Goal: Task Accomplishment & Management: Use online tool/utility

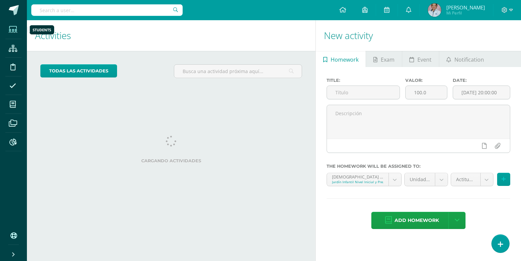
click at [12, 29] on icon at bounding box center [13, 29] width 8 height 7
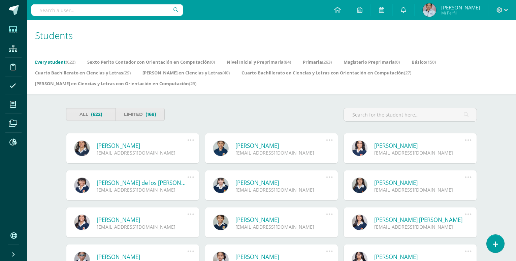
click at [315, 61] on link "Primaria (263)" at bounding box center [317, 62] width 29 height 11
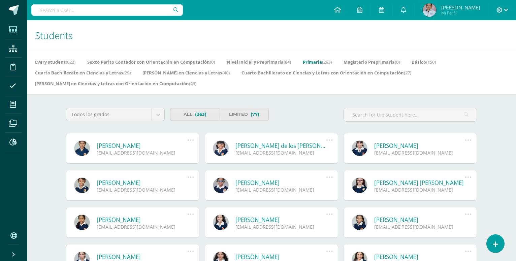
click at [367, 113] on input "text" at bounding box center [410, 114] width 133 height 13
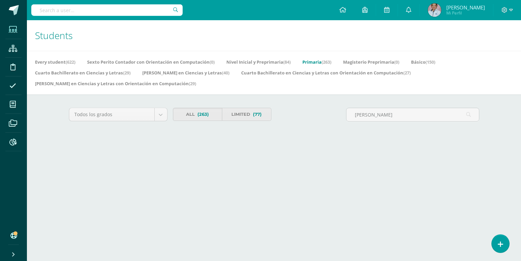
click at [322, 62] on link "Primaria (263)" at bounding box center [317, 62] width 29 height 11
click at [376, 115] on input "Katherine Paredes" at bounding box center [413, 114] width 133 height 13
click at [365, 114] on input "Katherin Paredes" at bounding box center [413, 114] width 133 height 13
click at [389, 115] on input "Katerin Paredes" at bounding box center [413, 114] width 133 height 13
type input "Katerin Paredes"
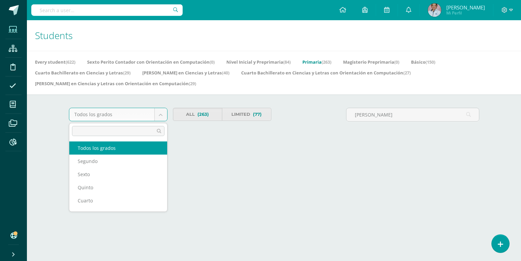
click at [163, 115] on body "Students Structure Discipline Attendance My courses Archivos Reports Soporte He…" at bounding box center [260, 73] width 521 height 147
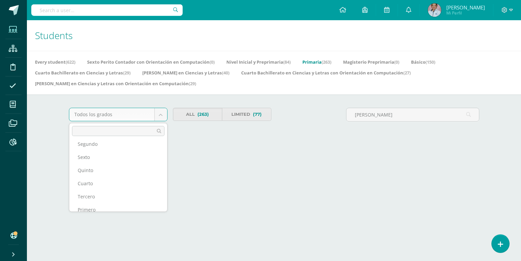
scroll to position [25, 0]
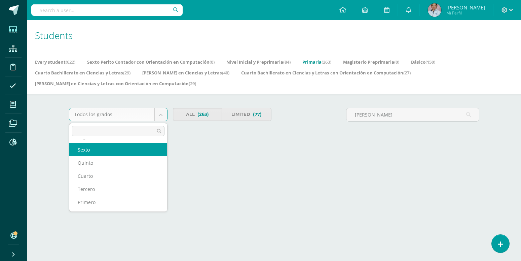
select select "91"
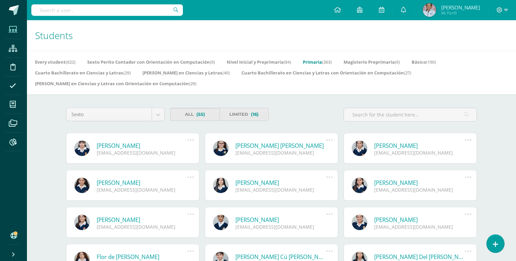
click at [179, 142] on link "[PERSON_NAME]" at bounding box center [142, 146] width 91 height 8
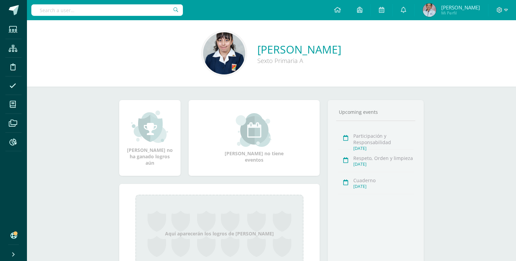
click at [272, 88] on div "[PERSON_NAME] no ha ganado logros aún [PERSON_NAME] no tiene eventos Aquí apare…" at bounding box center [272, 195] width 332 height 218
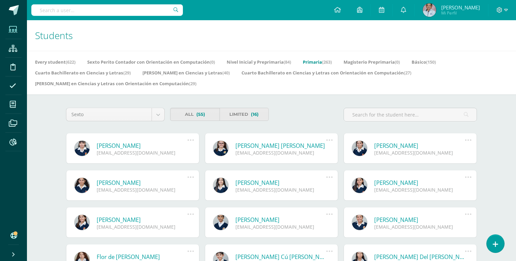
click at [82, 144] on link at bounding box center [82, 148] width 16 height 16
click at [430, 62] on link "Básico (150)" at bounding box center [423, 62] width 24 height 11
click at [368, 113] on input "text" at bounding box center [410, 114] width 133 height 13
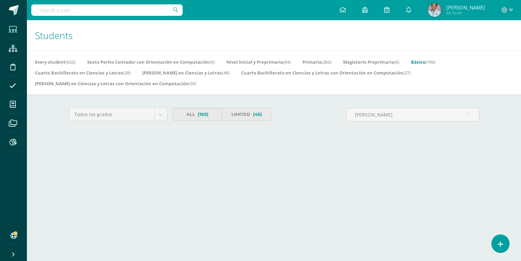
type input "Katherine Paredes"
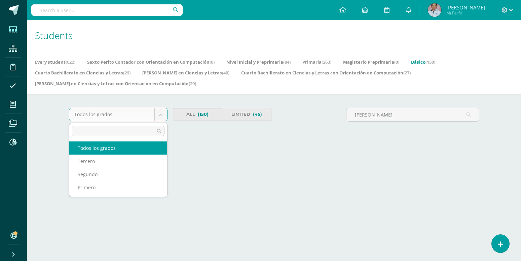
click at [159, 115] on body "Students Structure Discipline Attendance My courses Archivos Reports Soporte He…" at bounding box center [260, 73] width 521 height 147
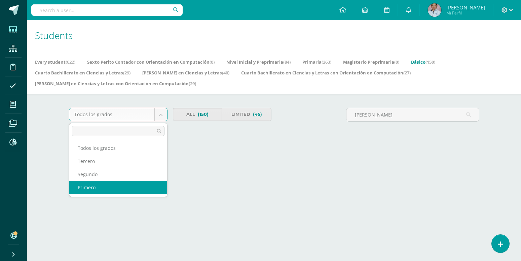
select select "92"
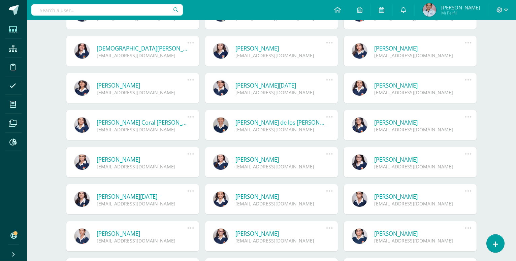
scroll to position [210, 0]
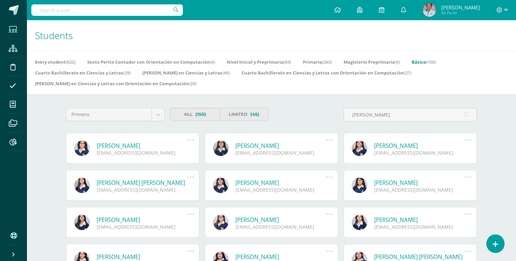
select select "92"
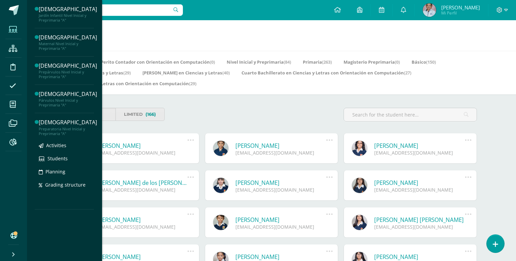
click at [53, 125] on div "[DEMOGRAPHIC_DATA]" at bounding box center [68, 122] width 58 height 8
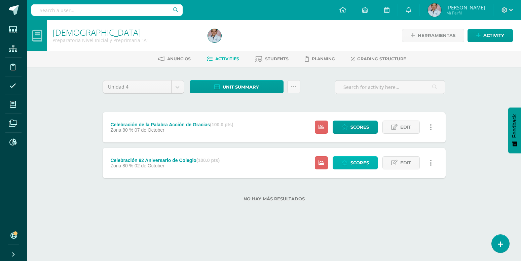
click at [356, 157] on span "Scores" at bounding box center [360, 163] width 19 height 12
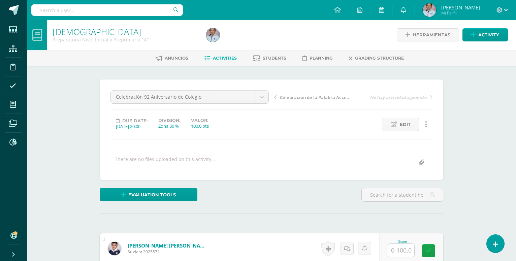
scroll to position [1, 0]
click at [401, 243] on input "text" at bounding box center [401, 249] width 26 height 13
type input "90"
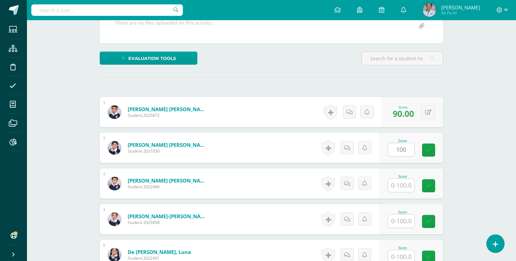
type input "100"
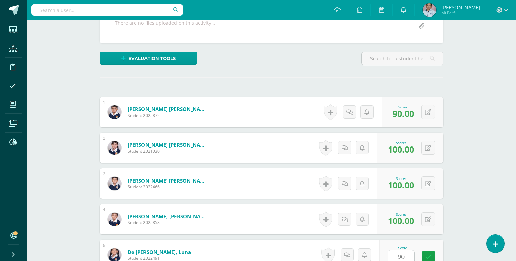
type input "90"
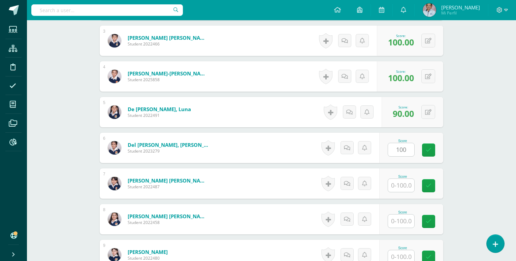
type input "100"
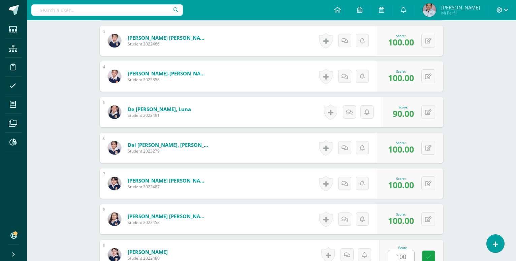
type input "100"
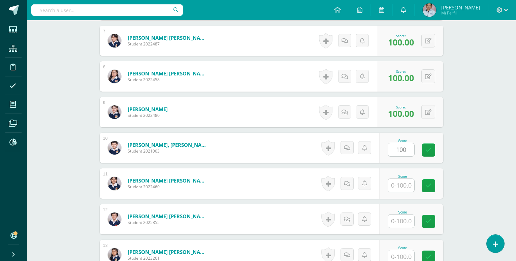
type input "100"
type input "90"
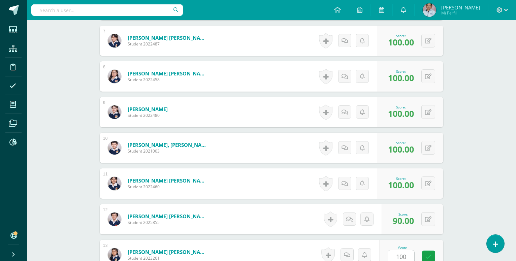
type input "100"
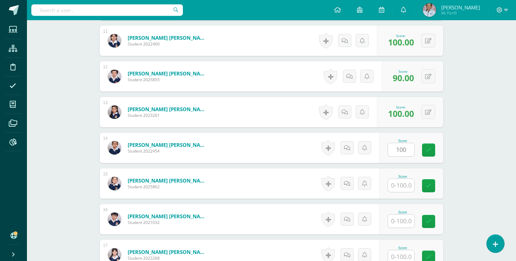
type input "100"
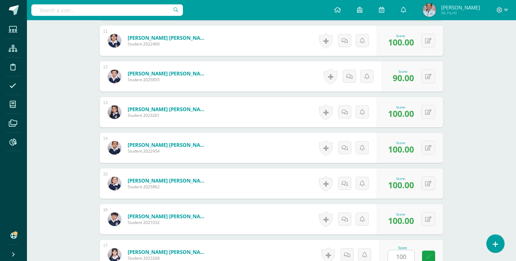
type input "100"
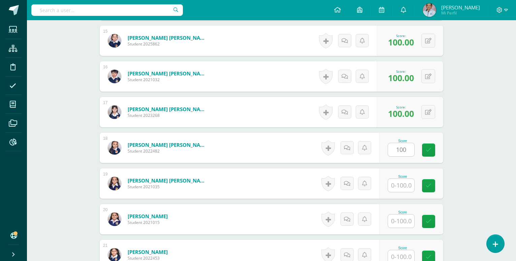
type input "100"
type input "90"
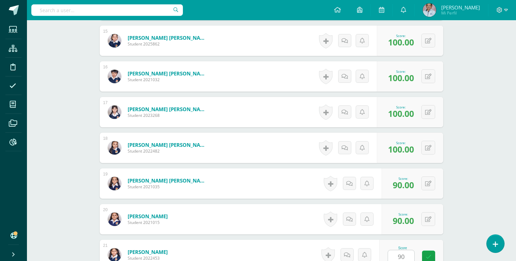
type input "90"
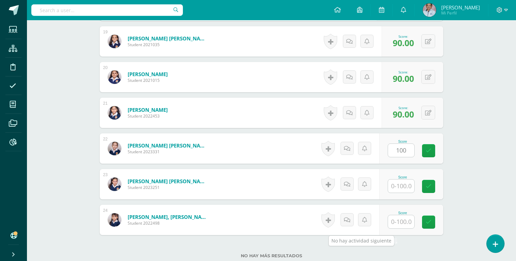
type input "100"
type input "90"
type input "100"
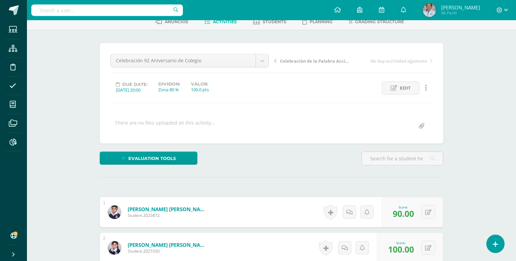
scroll to position [0, 0]
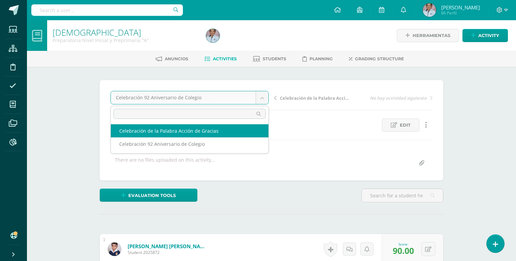
select select "/dashboard/teacher/grade-activity/129705/"
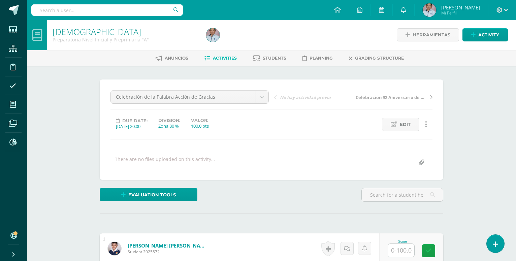
scroll to position [1, 0]
click at [401, 243] on input "text" at bounding box center [401, 249] width 26 height 13
type input "90"
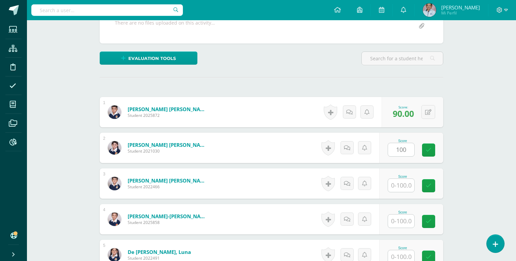
type input "100"
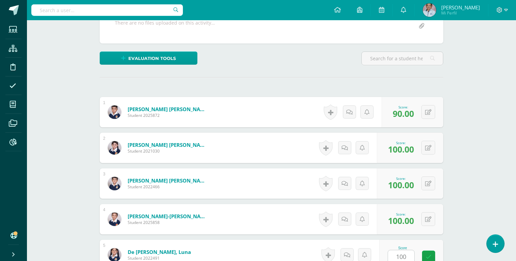
type input "100"
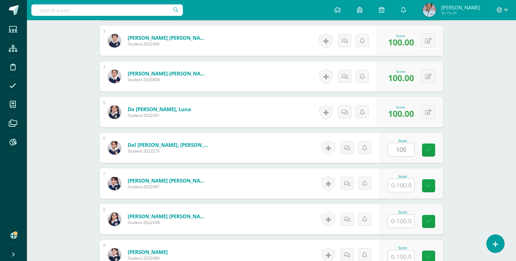
type input "100"
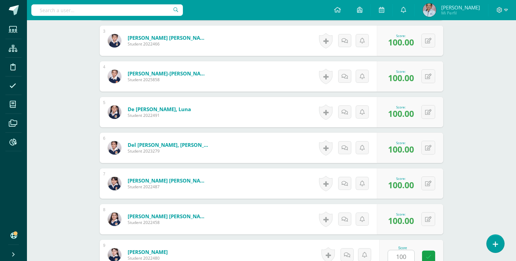
type input "100"
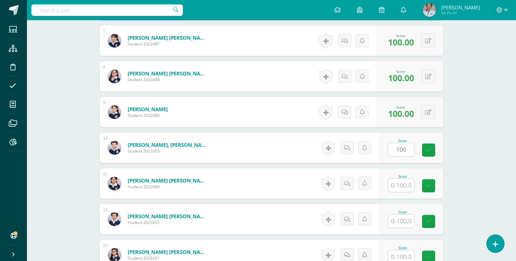
type input "100"
type input "90"
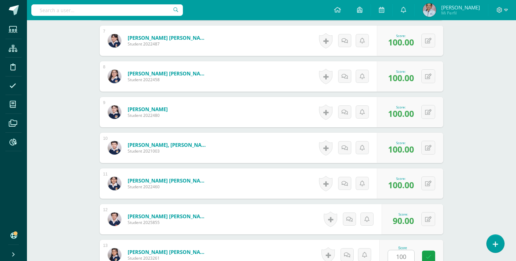
type input "100"
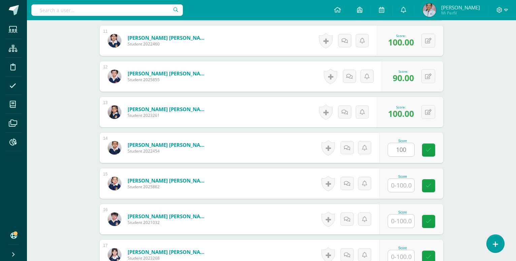
type input "100"
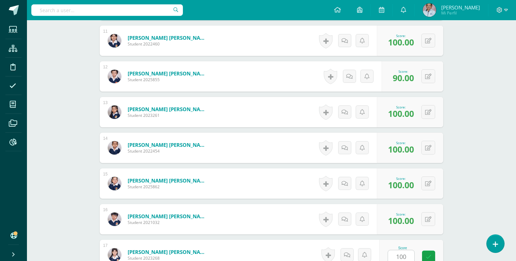
type input "100"
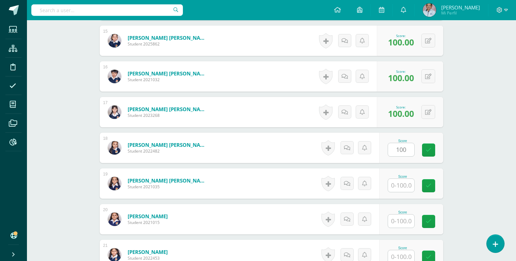
type input "100"
type input "90"
type input "100"
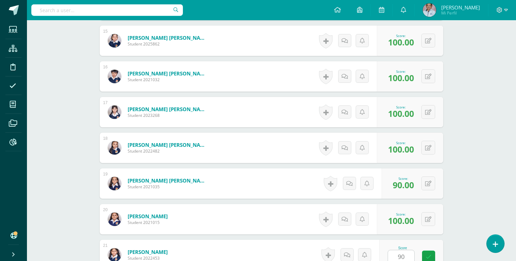
type input "90"
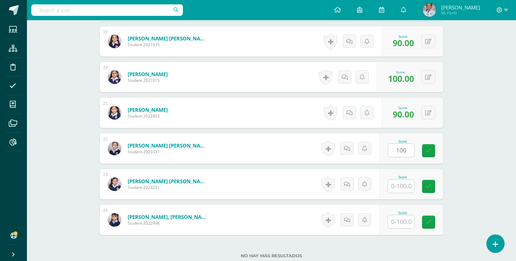
type input "100"
type input "90"
type input "100"
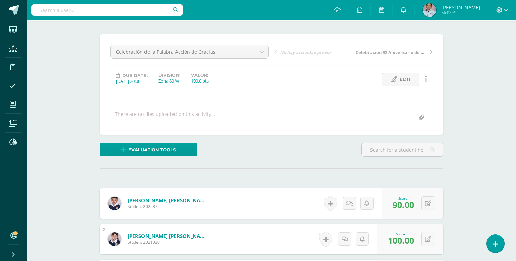
scroll to position [0, 0]
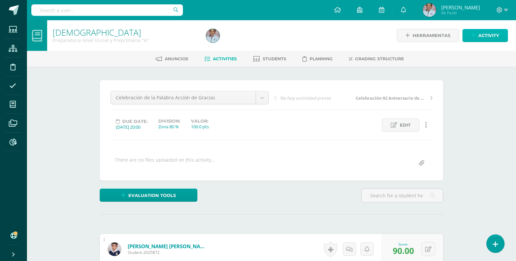
click at [493, 34] on span "Activity" at bounding box center [488, 35] width 21 height 12
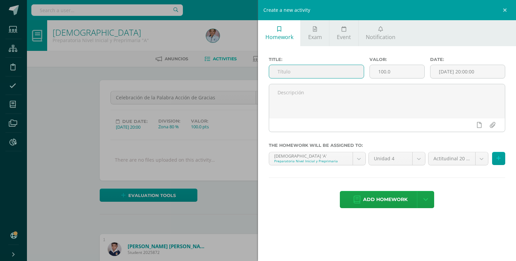
click at [276, 70] on input "text" at bounding box center [316, 71] width 95 height 13
type input "Actitudinal: Respeto, Responsabilidad, Participación, Orden y Limpieza"
click at [462, 73] on input "[DATE] 20:00:00" at bounding box center [467, 71] width 74 height 13
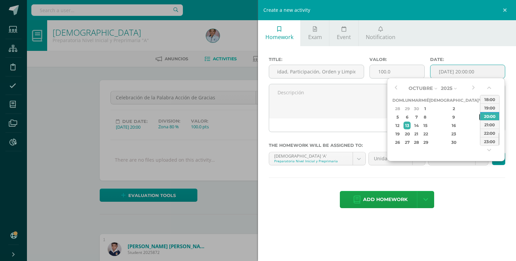
click at [479, 116] on div "10" at bounding box center [482, 117] width 6 height 8
type input "2025-10-10 20:00"
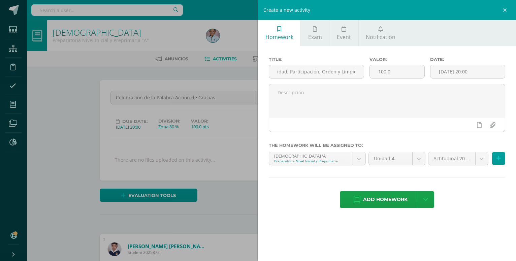
click at [473, 225] on div "Homework Exam Event Notification Title: Actitudinal: Respeto, Responsabilidad, …" at bounding box center [387, 130] width 258 height 261
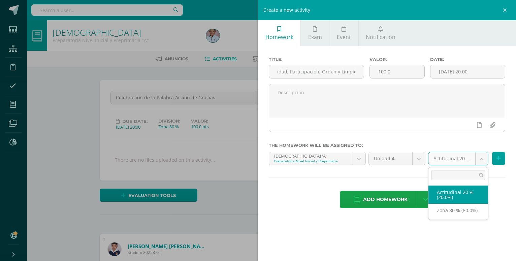
select select "129704"
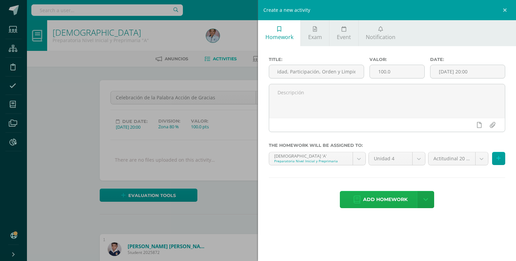
click at [383, 191] on span "Add homework" at bounding box center [385, 199] width 44 height 16
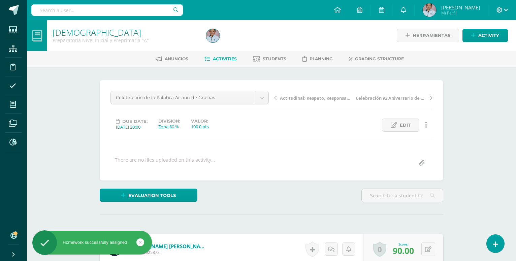
scroll to position [0, 0]
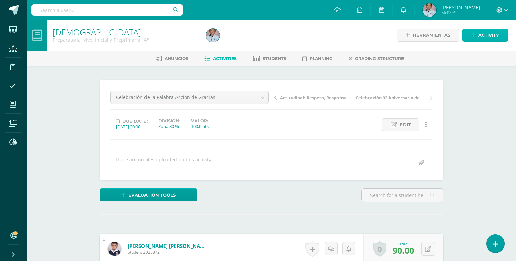
click at [487, 37] on span "Activity" at bounding box center [488, 35] width 21 height 12
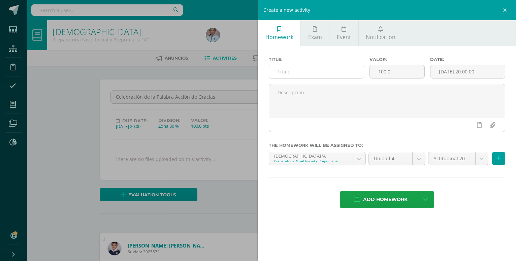
scroll to position [1, 0]
click at [277, 72] on input "text" at bounding box center [316, 71] width 95 height 13
type input "Trabajo durante el período"
click at [451, 72] on input "[DATE] 20:00:00" at bounding box center [467, 71] width 74 height 13
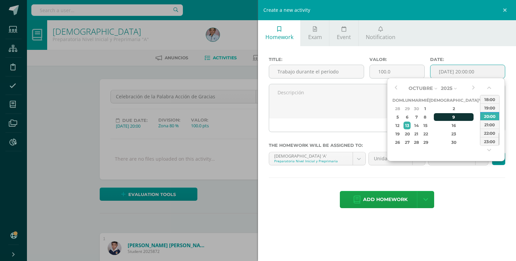
click at [445, 118] on div "9" at bounding box center [453, 117] width 40 height 8
type input "[DATE] 20:00"
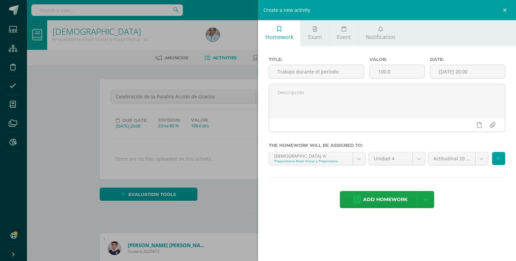
click at [474, 212] on div "Title: Trabajo durante el período Valor: 100.0 Date: [DATE] 20:00 The homework …" at bounding box center [387, 133] width 258 height 174
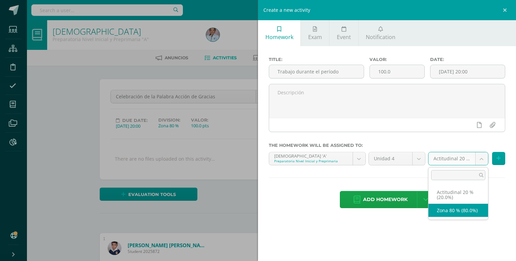
select select "129703"
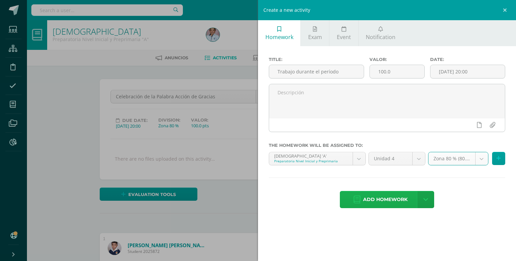
click at [382, 195] on span "Add homework" at bounding box center [385, 199] width 44 height 16
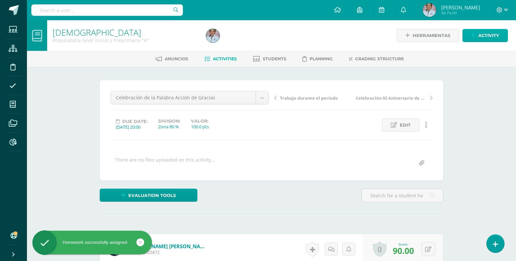
scroll to position [0, 0]
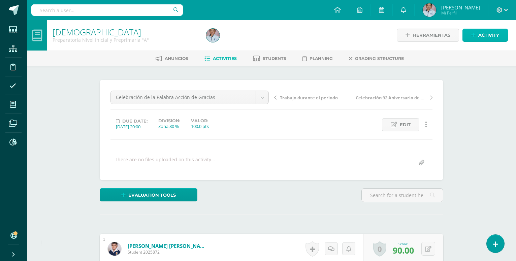
click at [478, 36] on link "Activity" at bounding box center [484, 35] width 45 height 13
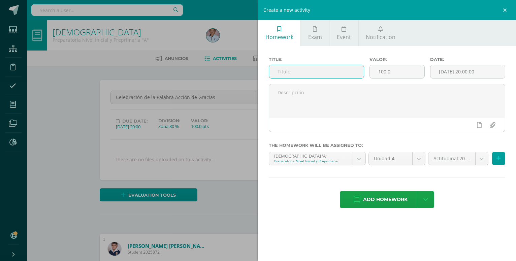
click at [280, 70] on input "text" at bounding box center [316, 71] width 95 height 13
type input "Trabajo Personal"
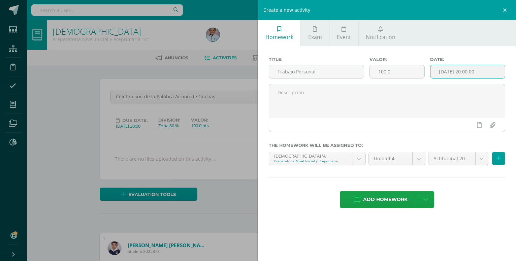
click at [465, 73] on input "[DATE] 20:00:00" at bounding box center [467, 71] width 74 height 13
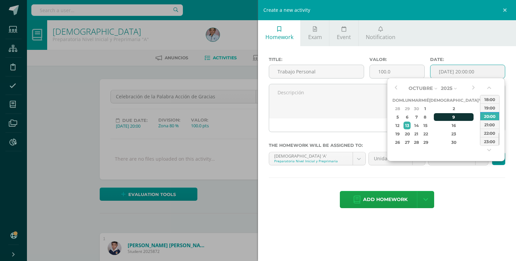
click at [445, 117] on div "9" at bounding box center [453, 117] width 40 height 8
type input "2025-10-09 20:00"
click at [446, 218] on div "Homework Exam Event Notification Title: Trabajo Personal Valor: 100.0 Date: 202…" at bounding box center [387, 130] width 258 height 261
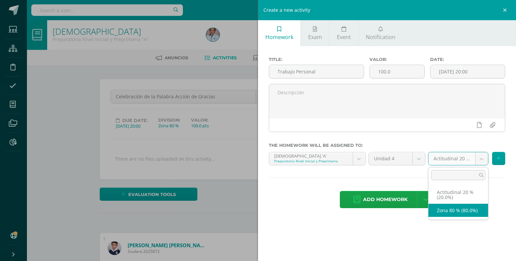
select select "129703"
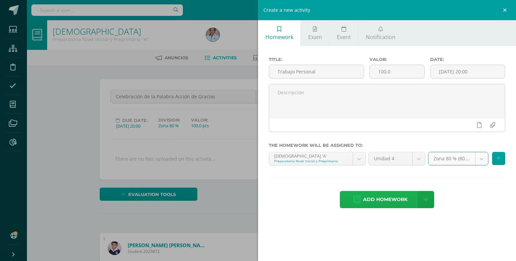
click at [367, 194] on span "Add homework" at bounding box center [385, 199] width 44 height 16
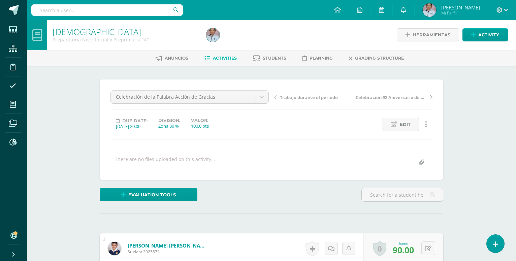
scroll to position [1, 0]
click at [477, 36] on link "Activity" at bounding box center [484, 34] width 45 height 13
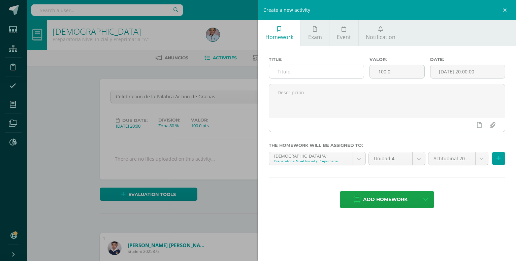
click at [285, 72] on input "text" at bounding box center [316, 71] width 95 height 13
type input "Celebramos el cumpleaños de Guatemala"
click at [447, 73] on input "[DATE] 20:00:00" at bounding box center [467, 71] width 74 height 13
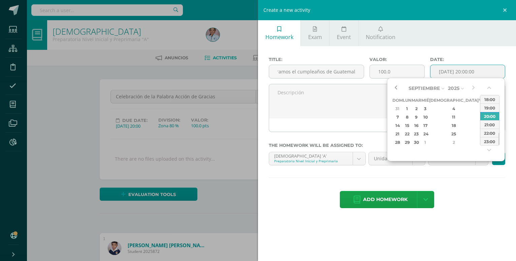
click at [395, 89] on button "button" at bounding box center [395, 88] width 7 height 10
click at [409, 125] on div "15" at bounding box center [406, 126] width 7 height 8
type input "2025-09-15 20:00"
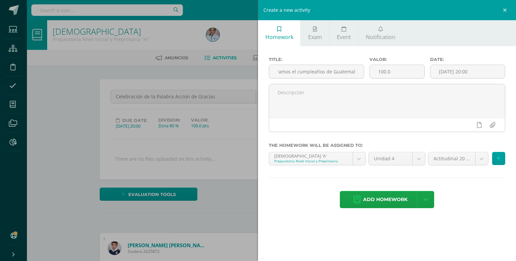
drag, startPoint x: 463, startPoint y: 194, endPoint x: 462, endPoint y: 190, distance: 4.3
click at [463, 194] on div "Add homework Agregar tarea y ocultar" at bounding box center [387, 200] width 236 height 19
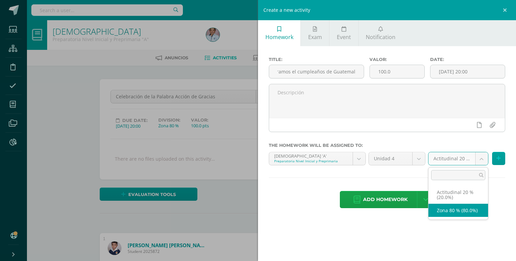
select select "129703"
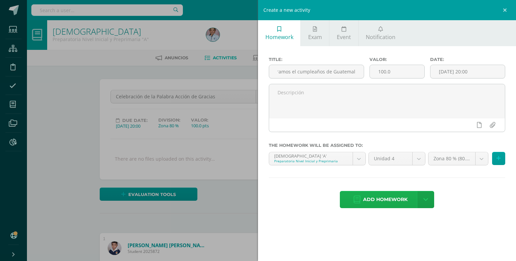
click at [386, 193] on span "Add homework" at bounding box center [385, 199] width 44 height 16
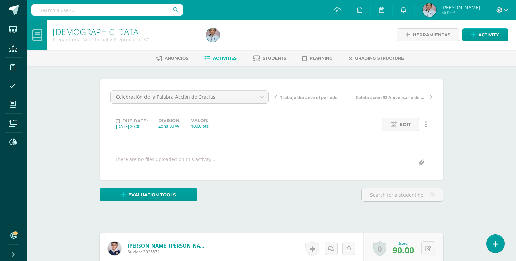
scroll to position [1, 0]
click at [490, 34] on span "Activity" at bounding box center [488, 34] width 21 height 12
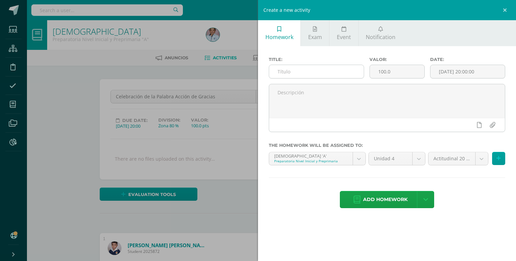
click at [281, 69] on input "text" at bounding box center [316, 71] width 95 height 13
type input "Celebración aniversario Colegio Belga"
click at [460, 69] on input "[DATE] 20:00:00" at bounding box center [467, 71] width 74 height 13
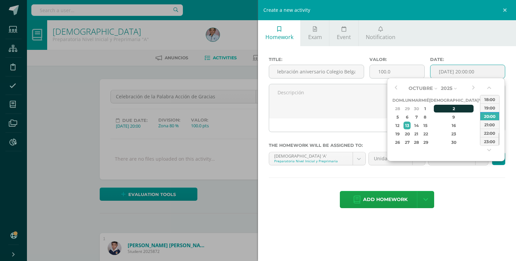
click at [445, 107] on div "2" at bounding box center [453, 109] width 40 height 8
type input "2025-10-02 20:00"
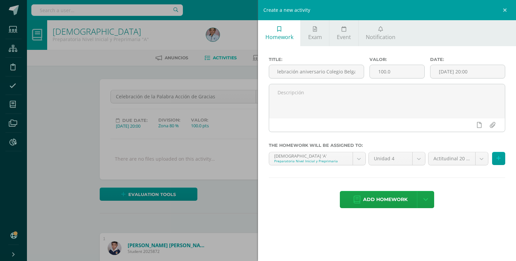
click at [457, 191] on div "Add homework Agregar tarea y ocultar" at bounding box center [387, 200] width 236 height 19
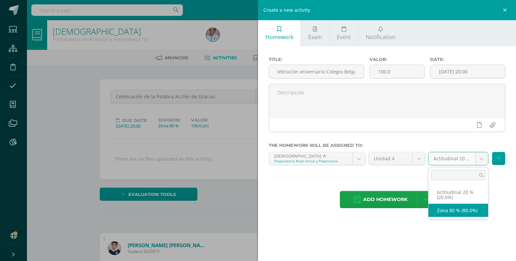
select select "129703"
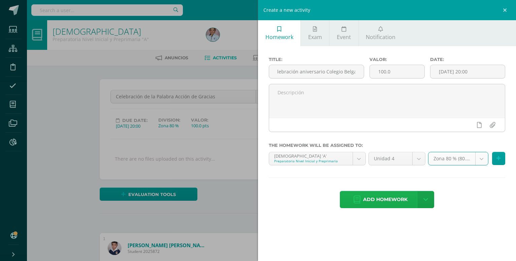
click at [395, 193] on span "Add homework" at bounding box center [385, 199] width 44 height 16
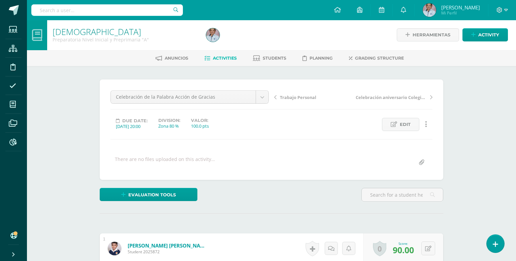
scroll to position [1, 0]
click at [493, 33] on span "Activity" at bounding box center [488, 34] width 21 height 12
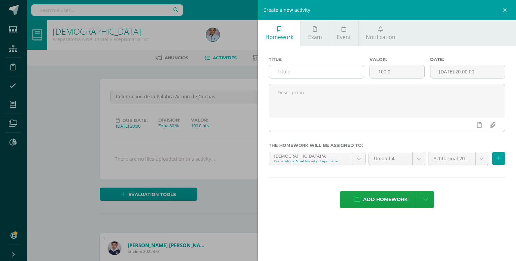
click at [293, 69] on input "text" at bounding box center [316, 71] width 95 height 13
type input "Mi bautizo me acerca a [DEMOGRAPHIC_DATA]"
click at [466, 72] on input "[DATE] 20:00:00" at bounding box center [467, 71] width 74 height 13
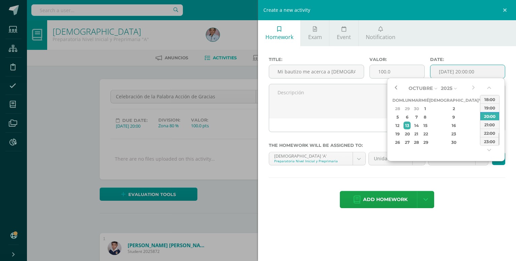
click at [395, 88] on button "button" at bounding box center [395, 88] width 7 height 10
click at [447, 135] on div "25" at bounding box center [453, 134] width 40 height 8
type input "[DATE] 20:00"
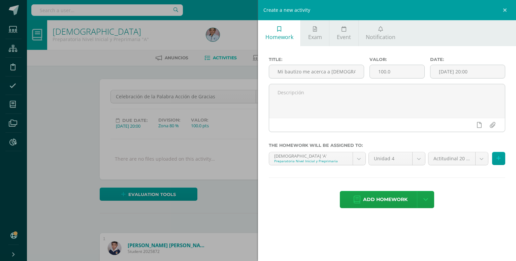
click at [456, 195] on div "Add homework Agregar tarea y ocultar" at bounding box center [387, 200] width 236 height 19
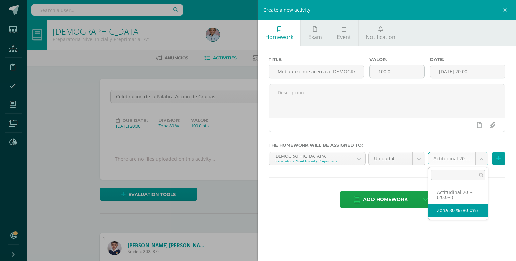
select select "129703"
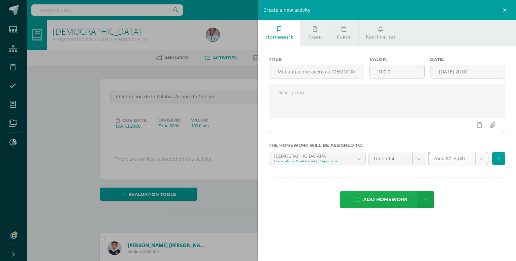
click at [397, 192] on span "Add homework" at bounding box center [385, 199] width 44 height 16
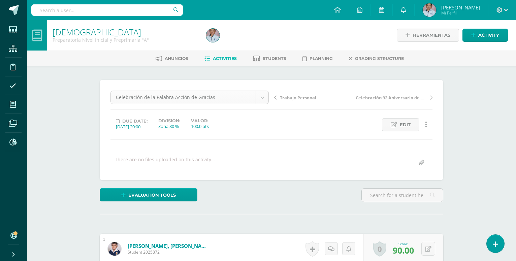
scroll to position [1, 0]
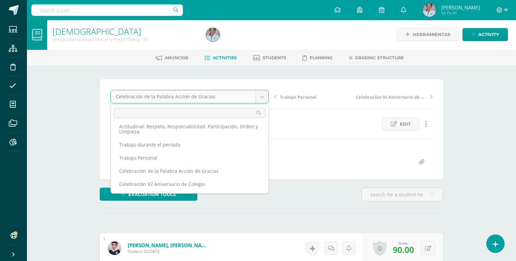
scroll to position [0, 0]
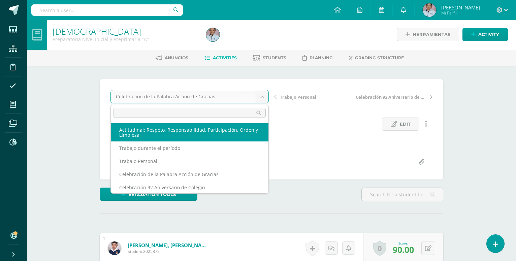
select select "/dashboard/teacher/grade-activity/130981/"
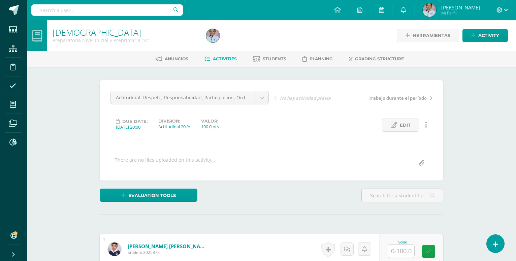
scroll to position [0, 0]
click at [402, 244] on input "text" at bounding box center [401, 250] width 26 height 13
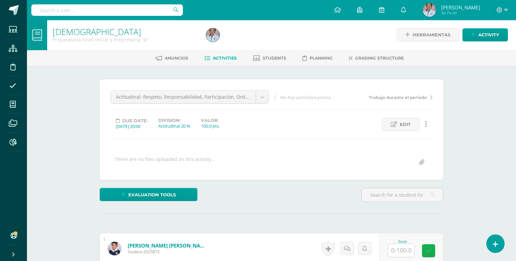
scroll to position [1, 0]
type input "90"
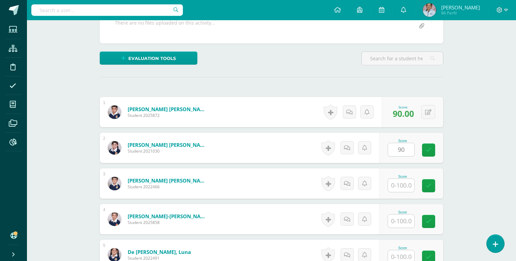
type input "90"
type input "100"
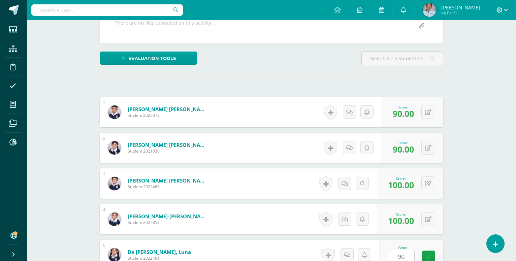
type input "90"
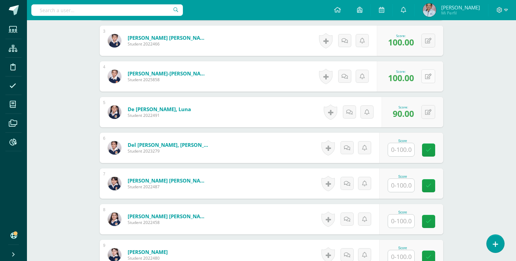
click at [426, 74] on icon at bounding box center [428, 77] width 6 height 6
type input "90"
click at [406, 143] on input "text" at bounding box center [401, 149] width 26 height 13
type input "100"
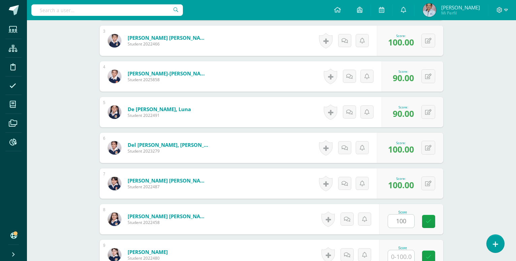
type input "100"
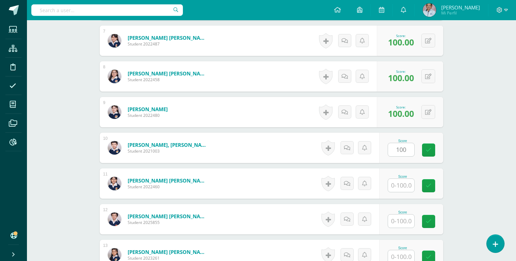
type input "100"
type input "85"
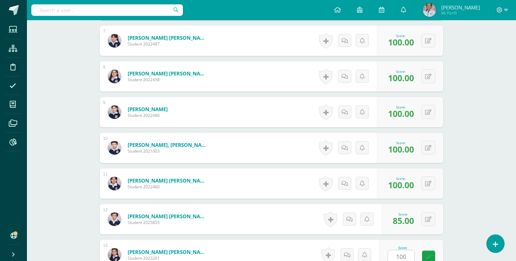
type input "100"
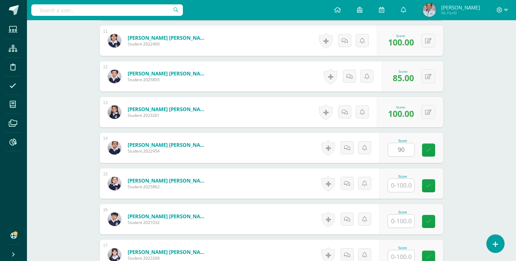
type input "90"
type input "100"
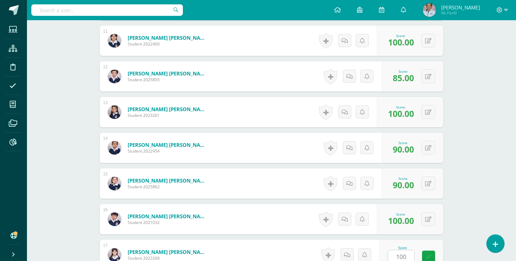
type input "100"
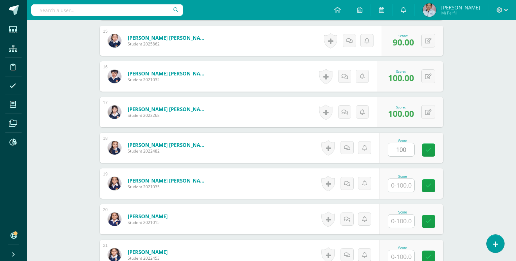
type input "100"
type input "90"
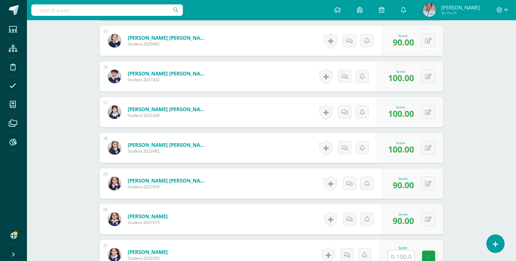
type input "9"
type input "85"
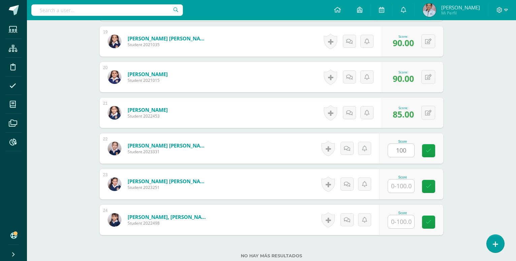
type input "100"
type input "90"
type input "100"
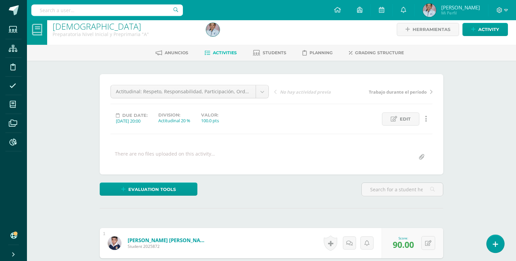
scroll to position [0, 0]
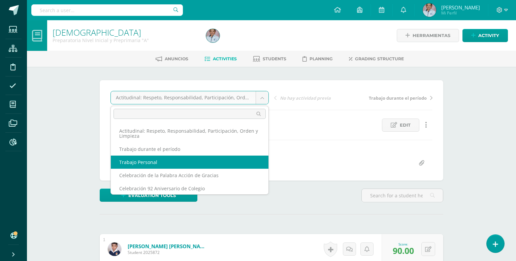
select select "/dashboard/teacher/grade-activity/130983/"
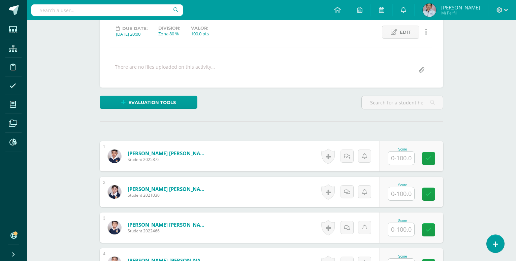
scroll to position [111, 0]
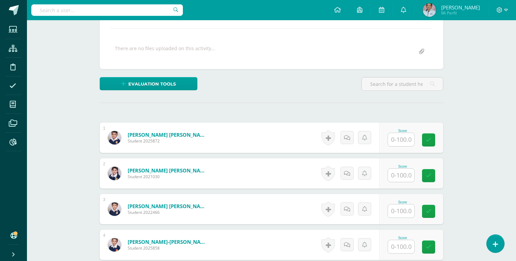
click at [400, 133] on input "text" at bounding box center [401, 139] width 26 height 13
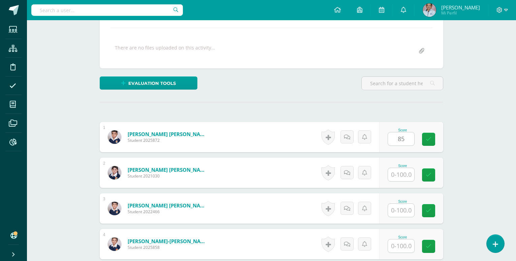
type input "85"
type input "90"
type input "100"
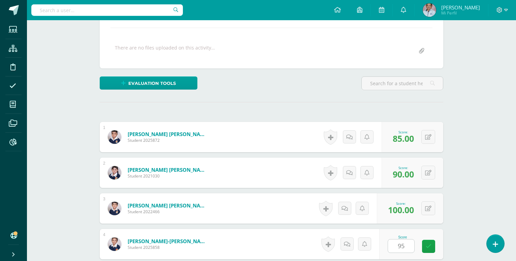
type input "95"
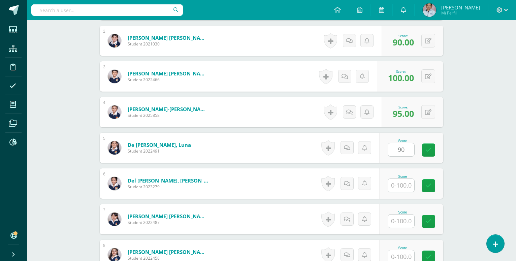
type input "90"
type input "100"
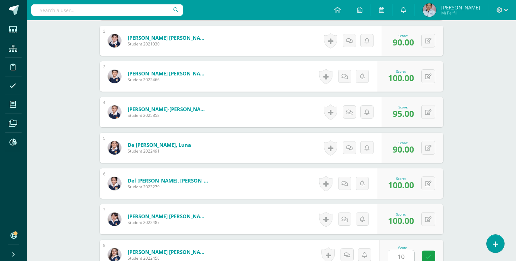
type input "1"
type input "90"
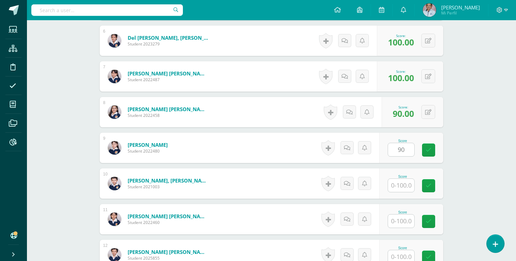
type input "90"
type input "100"
type input "90"
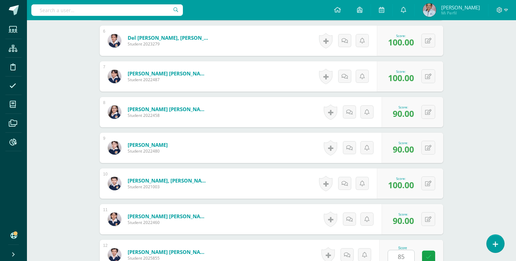
type input "85"
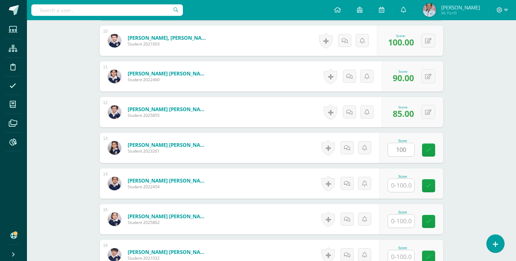
type input "100"
type input "90"
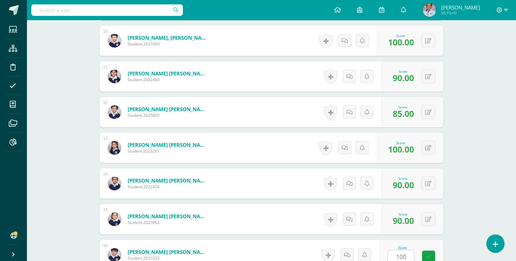
type input "100"
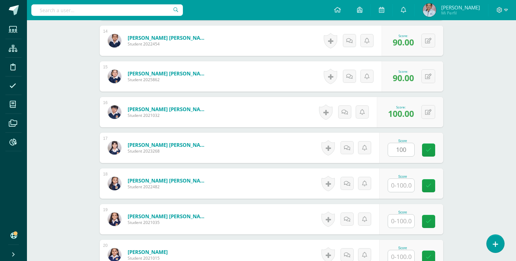
type input "100"
type input "90"
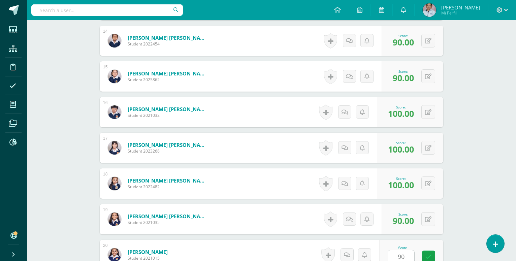
type input "90"
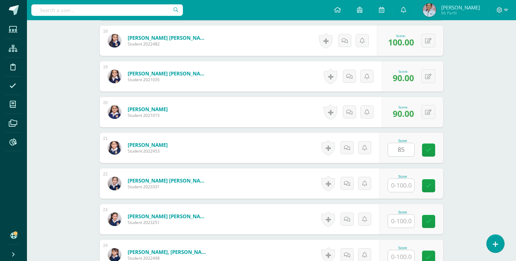
type input "85"
type input "100"
type input "90"
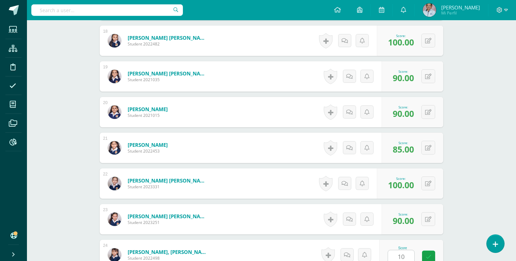
type input "100"
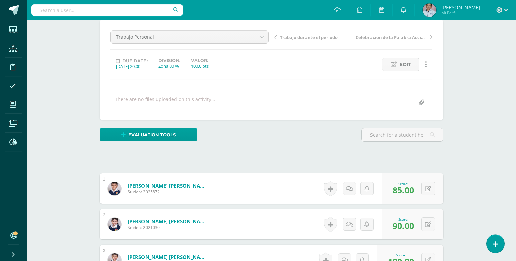
scroll to position [0, 0]
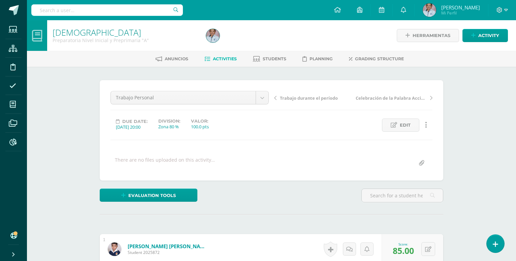
drag, startPoint x: 252, startPoint y: 136, endPoint x: 254, endPoint y: 147, distance: 11.2
click at [254, 147] on div "Trabajo Personal Actitudinal: Respeto, Responsabilidad, Participación, Orden y …" at bounding box center [271, 130] width 322 height 79
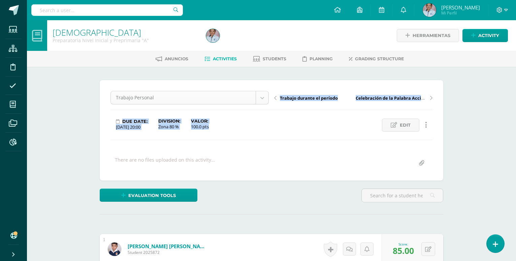
drag, startPoint x: 254, startPoint y: 142, endPoint x: 265, endPoint y: 96, distance: 48.1
click at [265, 96] on div "Trabajo Personal Actitudinal: Respeto, Responsabilidad, Participación, Orden y …" at bounding box center [271, 130] width 322 height 79
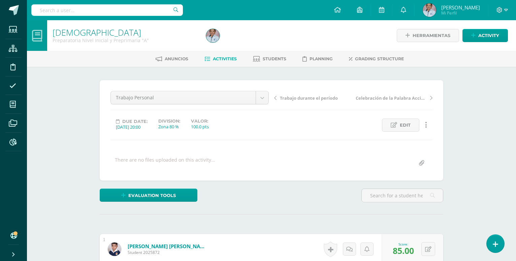
click at [322, 139] on div "Trabajo Personal Actitudinal: Respeto, Responsabilidad, Participación, Orden y …" at bounding box center [271, 130] width 322 height 79
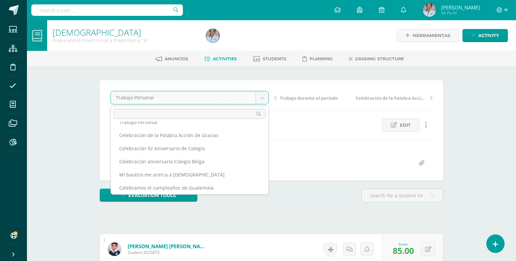
scroll to position [43, 0]
